Goal: Find contact information

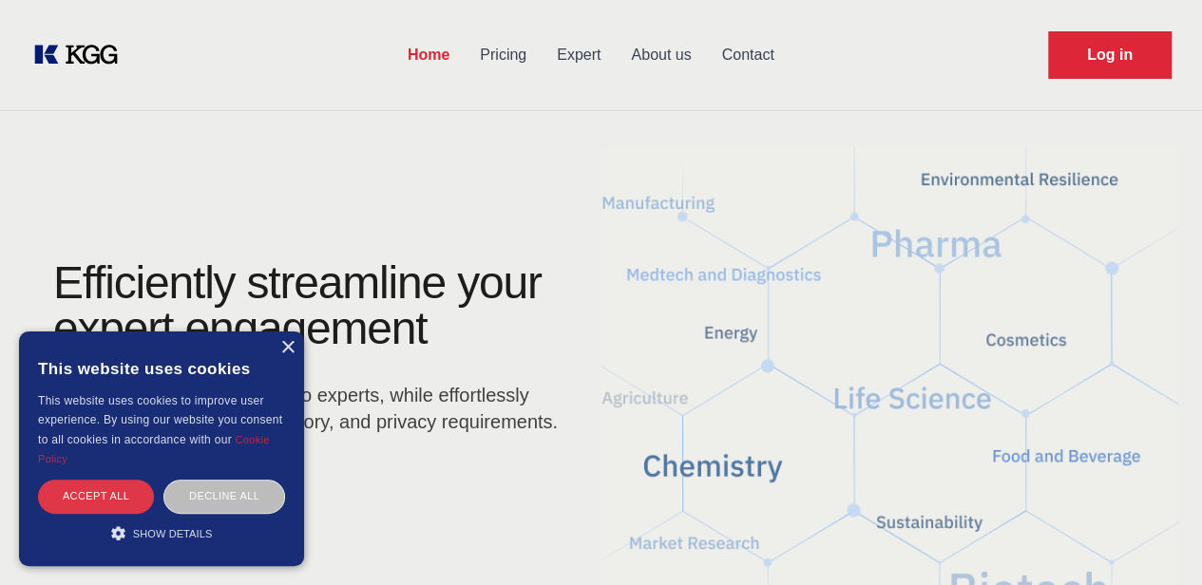
click at [91, 506] on div "Accept all" at bounding box center [96, 496] width 116 height 33
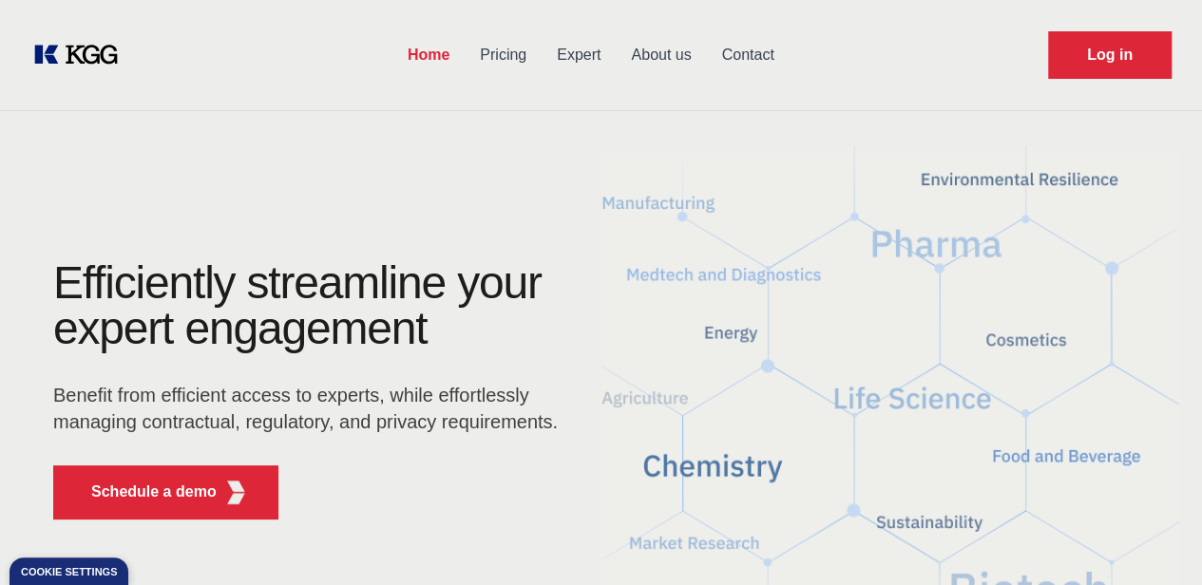
click at [223, 392] on p "Benefit from efficient access to experts, while effortlessly managing contractu…" at bounding box center [312, 408] width 518 height 53
click at [293, 395] on p "Benefit from efficient access to experts, while effortlessly managing contractu…" at bounding box center [312, 408] width 518 height 53
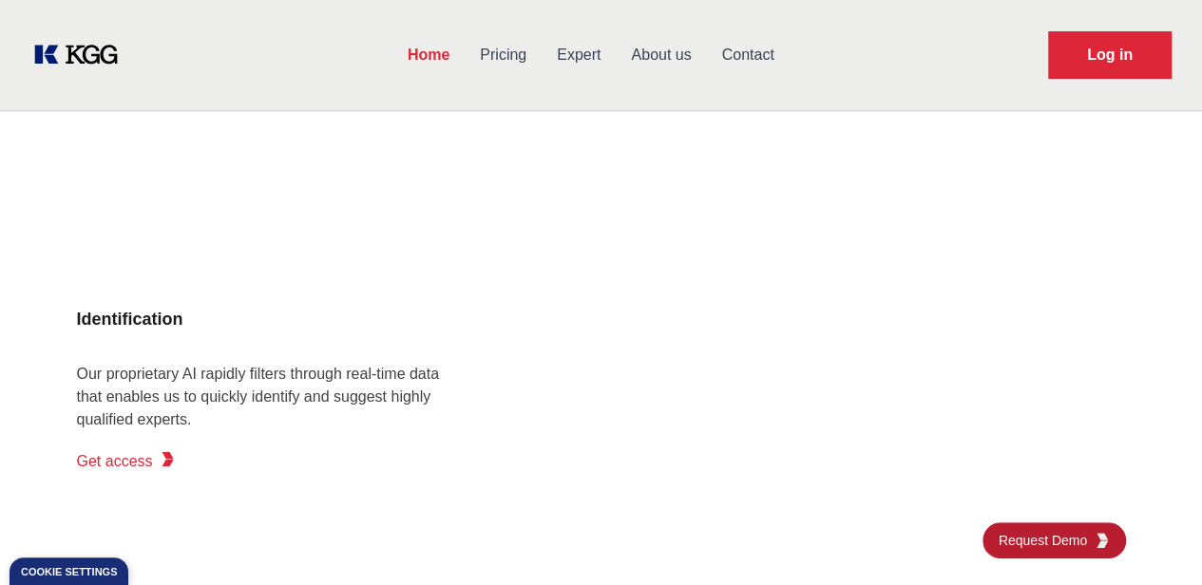
scroll to position [1407, 0]
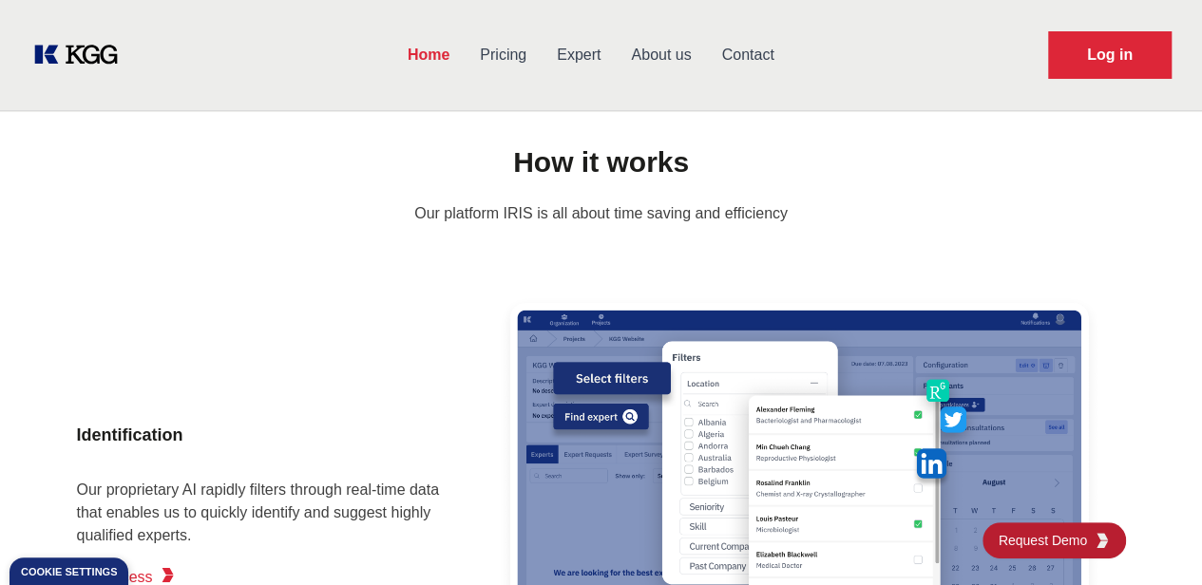
click at [789, 57] on link "Contact" at bounding box center [748, 54] width 83 height 49
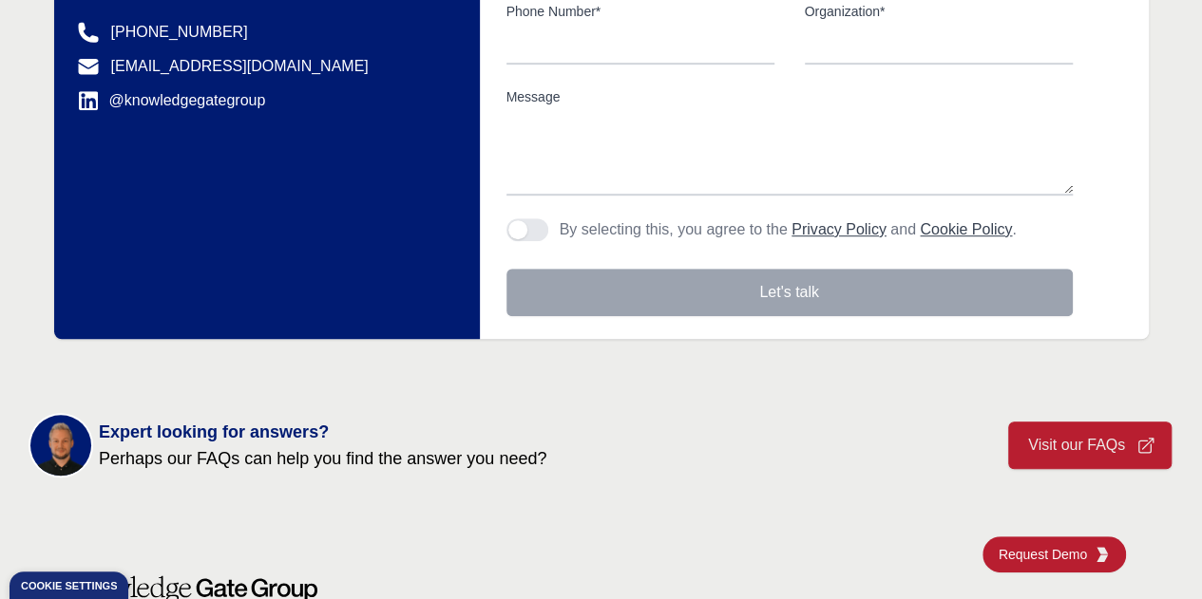
scroll to position [760, 0]
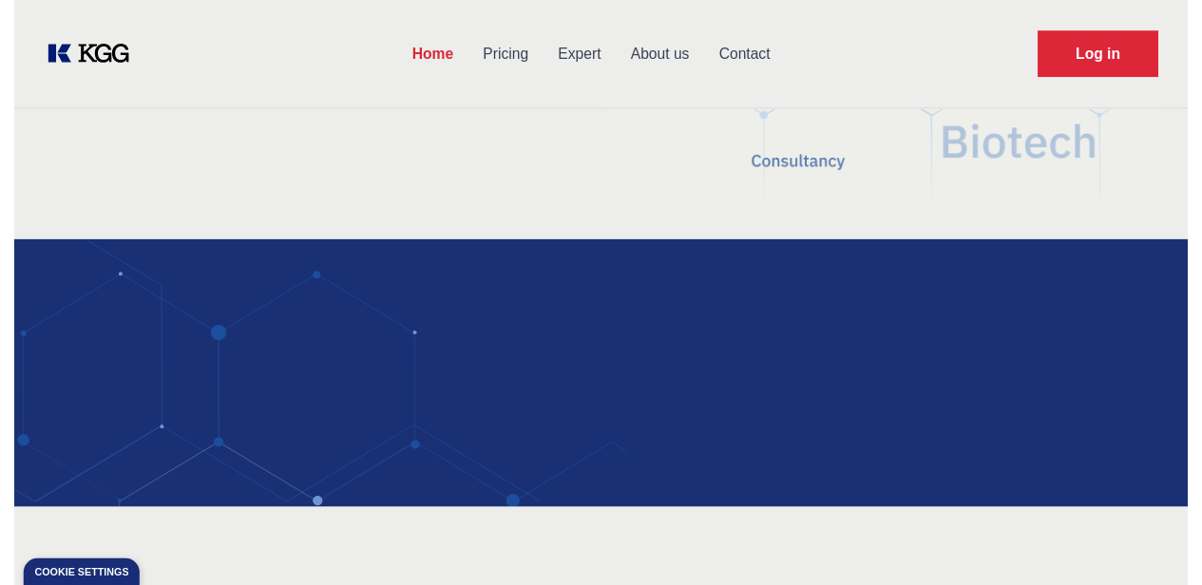
scroll to position [19, 0]
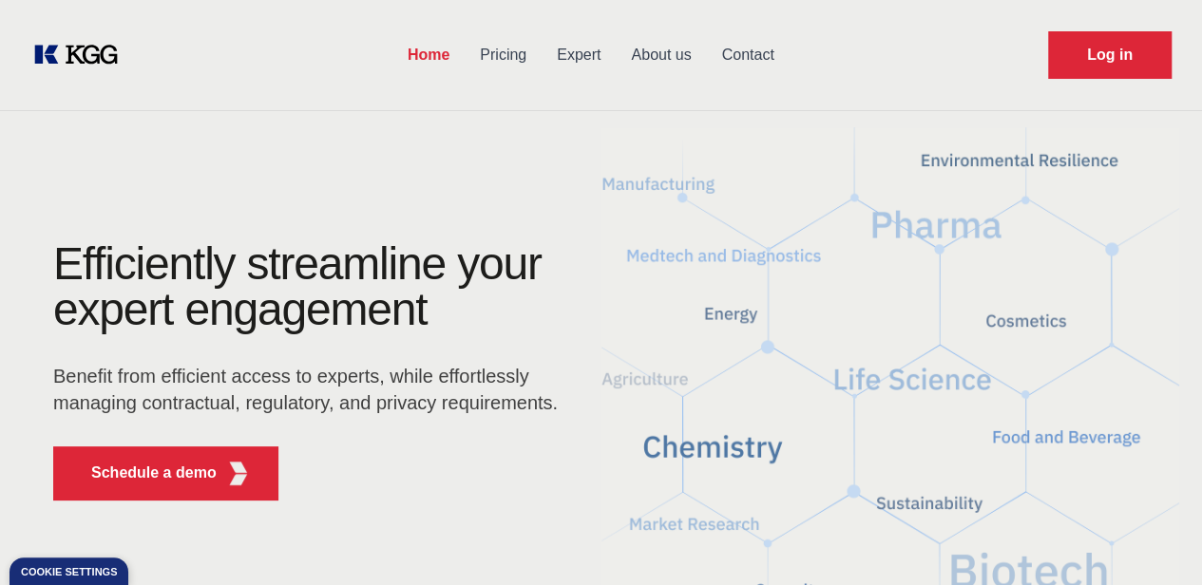
click at [392, 38] on div "Home Pricing Expert About us Contact Log in" at bounding box center [601, 55] width 1202 height 110
